Goal: Navigation & Orientation: Find specific page/section

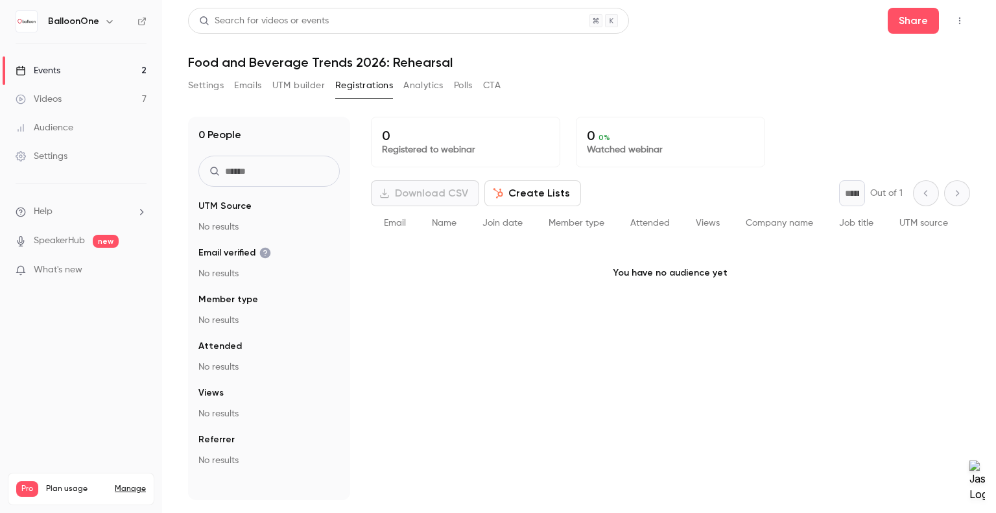
click at [54, 70] on div "Events" at bounding box center [38, 70] width 45 height 13
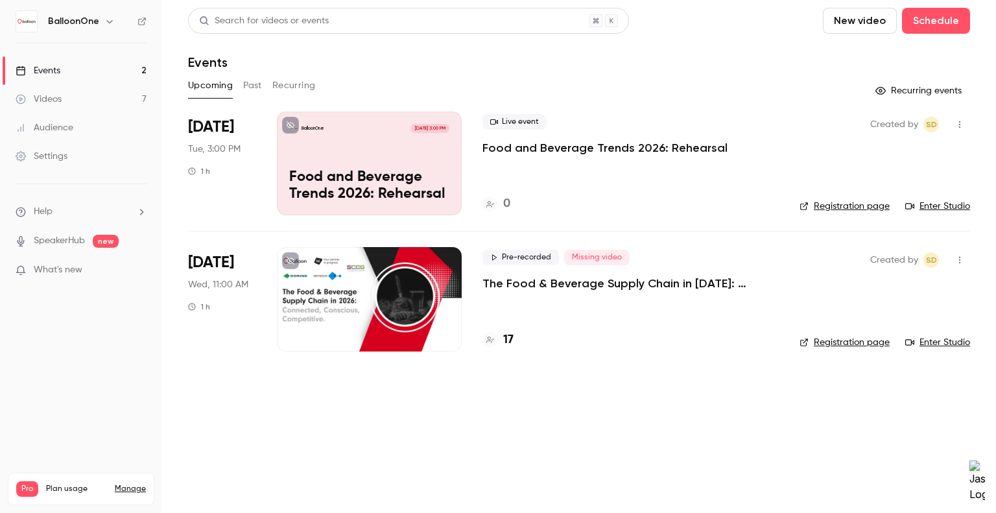
click at [368, 336] on div at bounding box center [369, 299] width 185 height 104
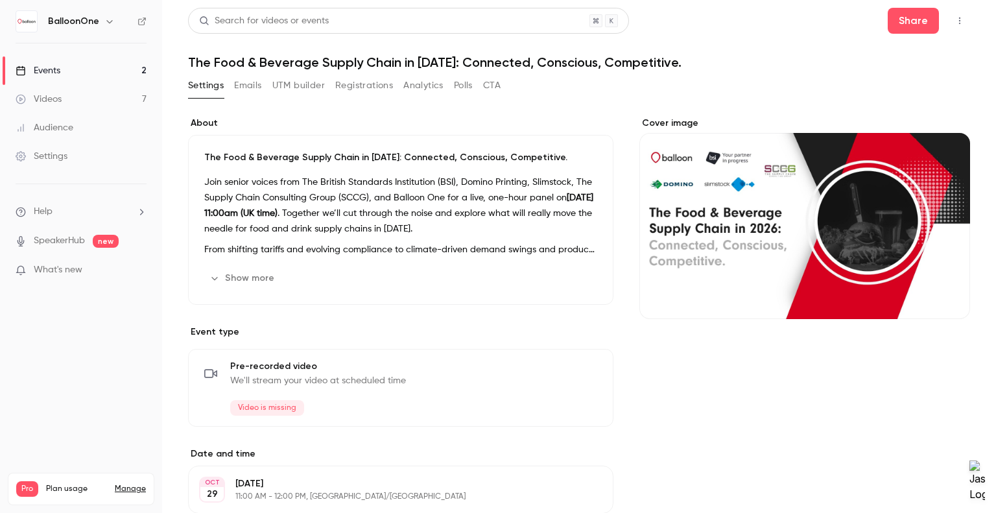
click at [371, 83] on button "Registrations" at bounding box center [364, 85] width 58 height 21
